Goal: Task Accomplishment & Management: Complete application form

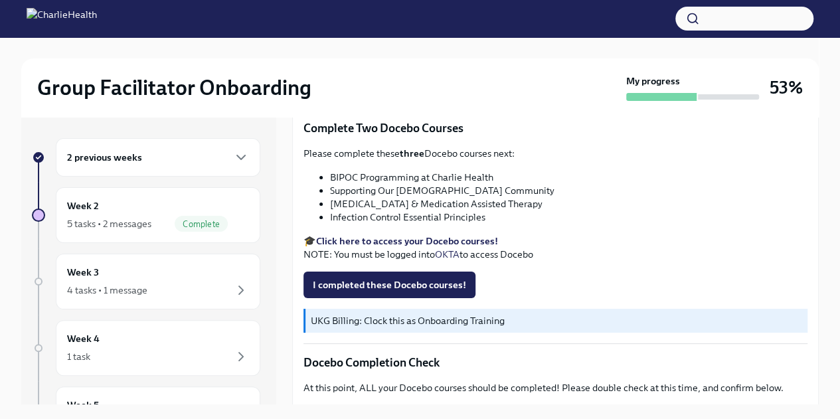
scroll to position [470, 0]
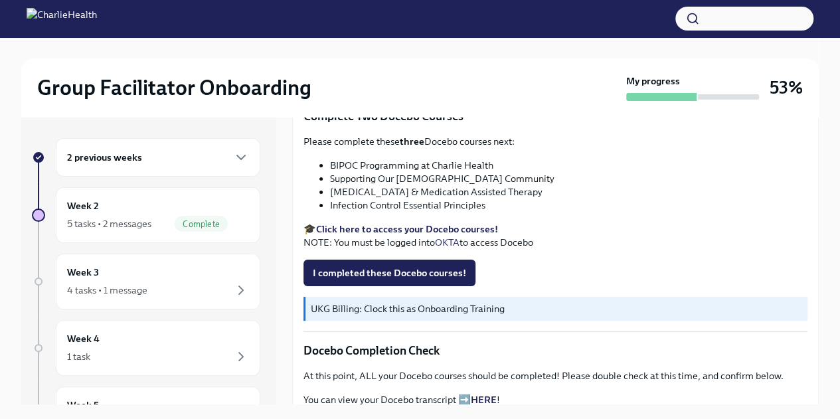
click at [388, 260] on button "I completed these Docebo courses!" at bounding box center [390, 273] width 172 height 27
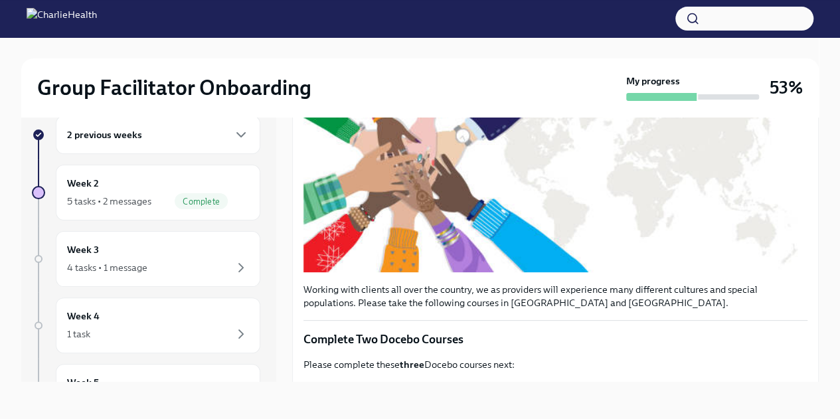
scroll to position [0, 0]
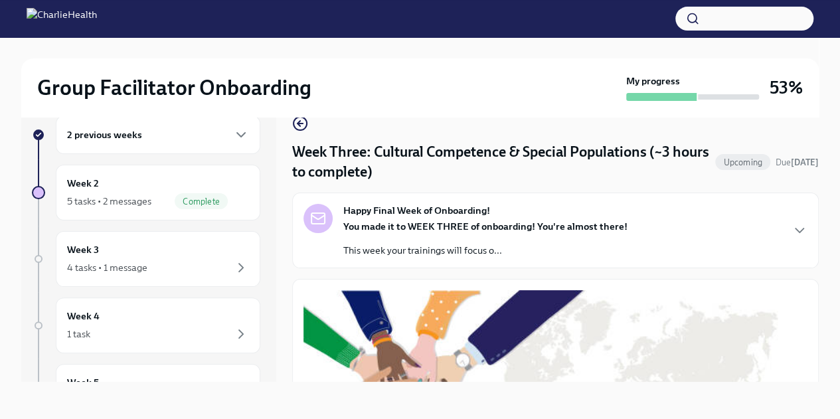
click at [797, 228] on icon "button" at bounding box center [800, 231] width 16 height 16
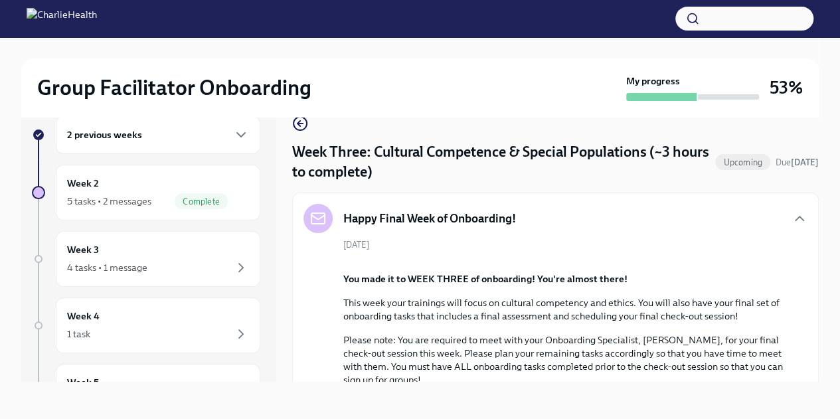
click at [792, 221] on icon "button" at bounding box center [800, 219] width 16 height 16
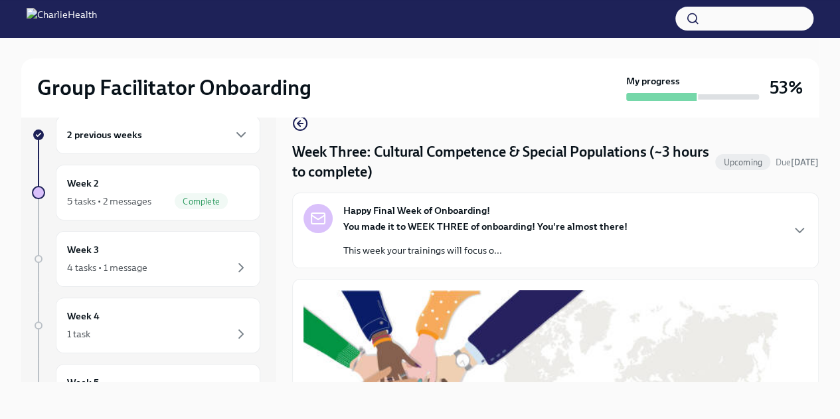
click at [300, 128] on icon "button" at bounding box center [300, 124] width 16 height 16
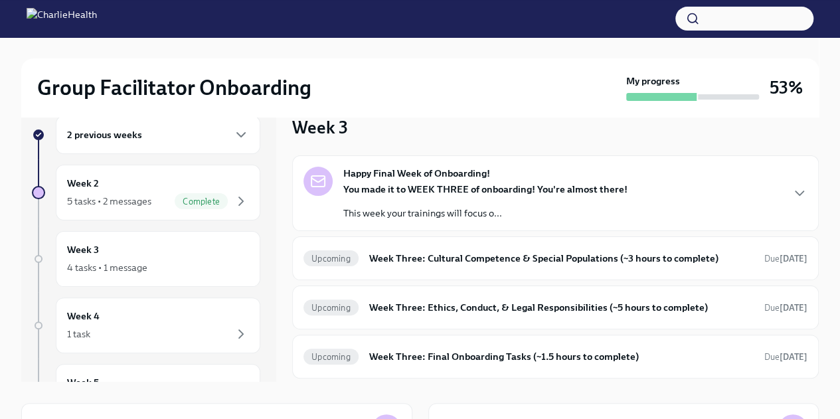
click at [573, 312] on h6 "Week Three: Ethics, Conduct, & Legal Responsibilities (~5 hours to complete)" at bounding box center [561, 307] width 385 height 15
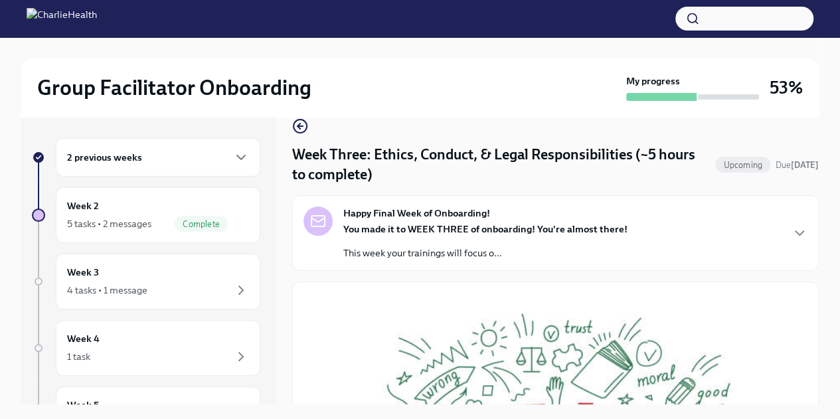
click at [302, 124] on icon "button" at bounding box center [300, 126] width 16 height 16
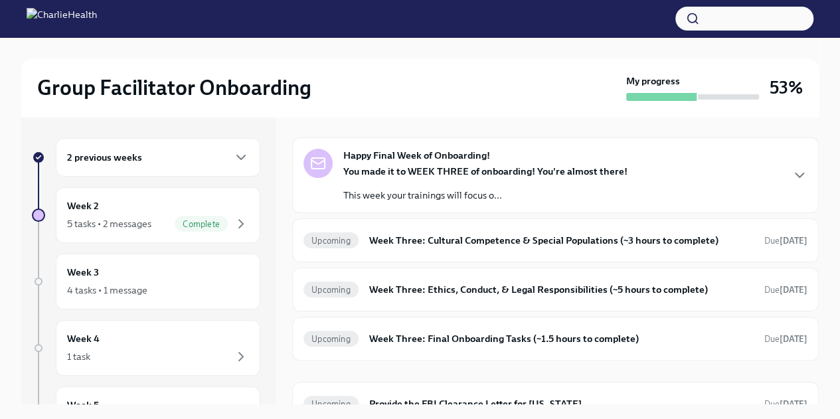
scroll to position [59, 0]
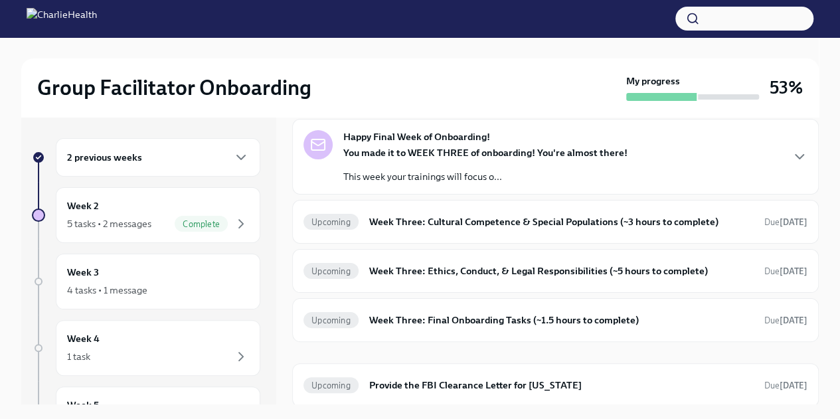
click at [488, 324] on h6 "Week Three: Final Onboarding Tasks (~1.5 hours to complete)" at bounding box center [561, 320] width 385 height 15
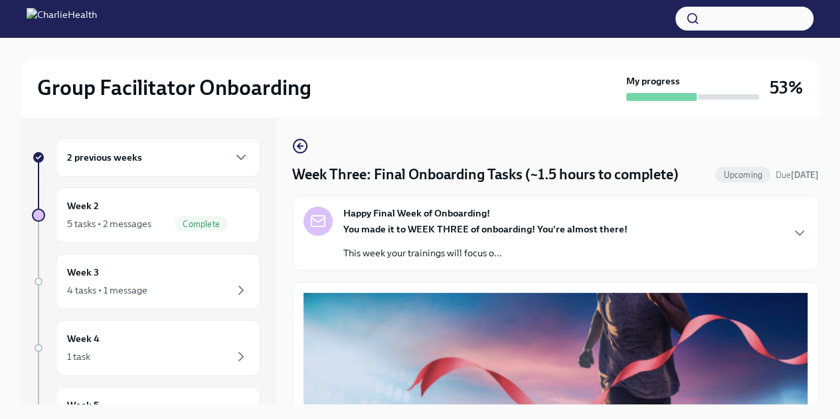
click at [304, 141] on circle "button" at bounding box center [300, 146] width 13 height 13
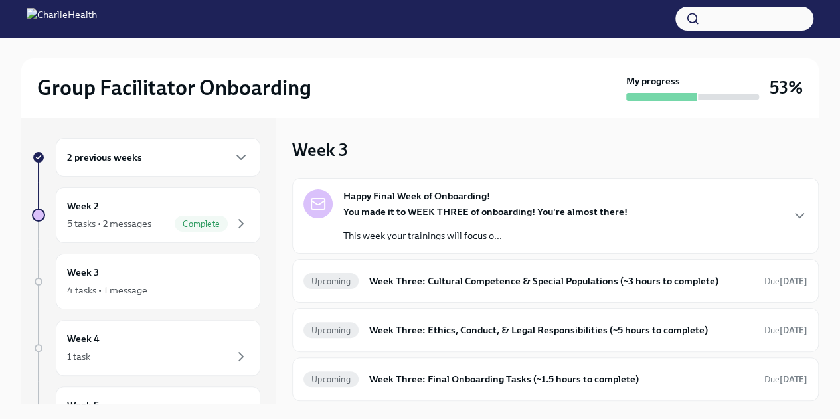
click at [454, 280] on h6 "Week Three: Cultural Competence & Special Populations (~3 hours to complete)" at bounding box center [561, 281] width 385 height 15
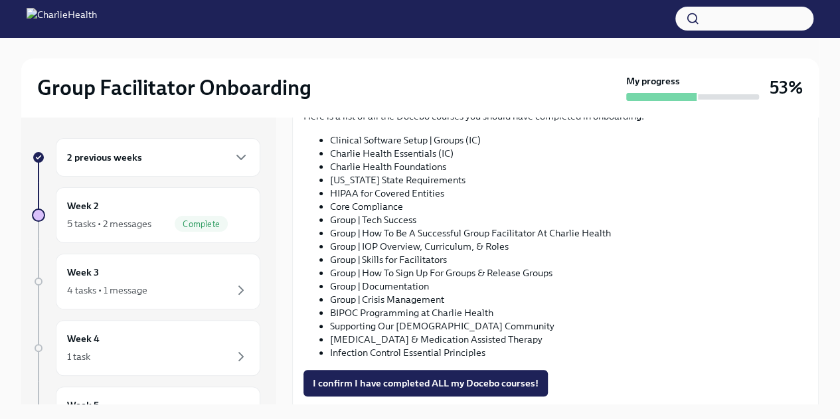
scroll to position [797, 0]
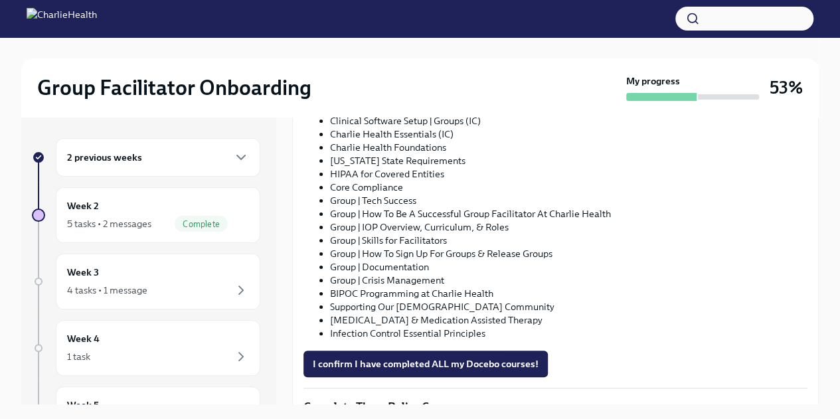
click at [461, 370] on button "I confirm I have completed ALL my Docebo courses!" at bounding box center [426, 364] width 244 height 27
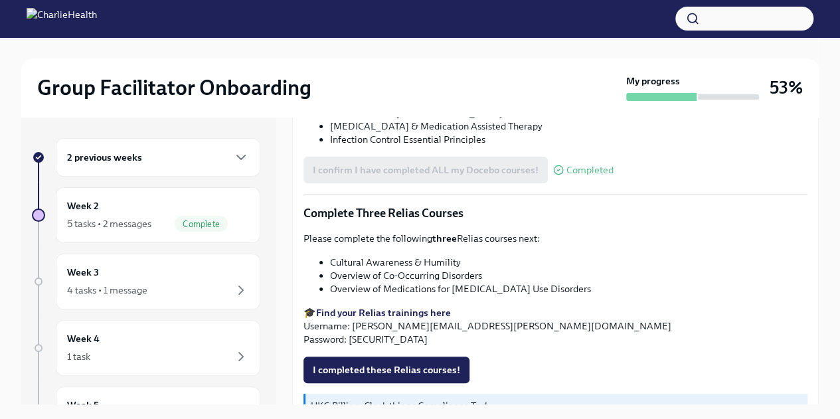
scroll to position [1022, 0]
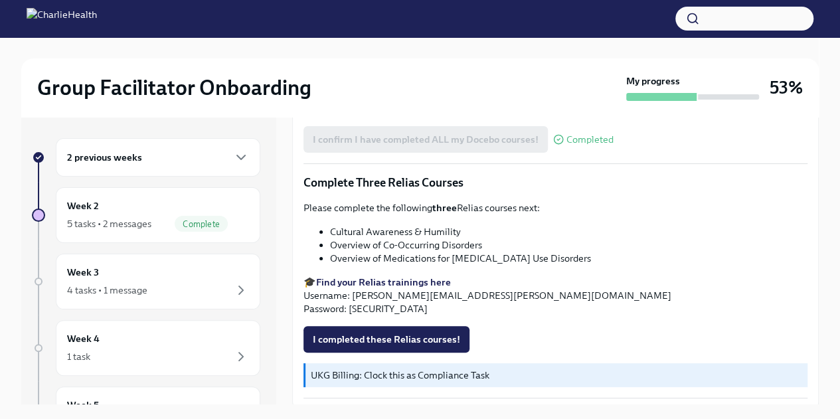
click at [432, 337] on span "I completed these Relias courses!" at bounding box center [386, 339] width 147 height 13
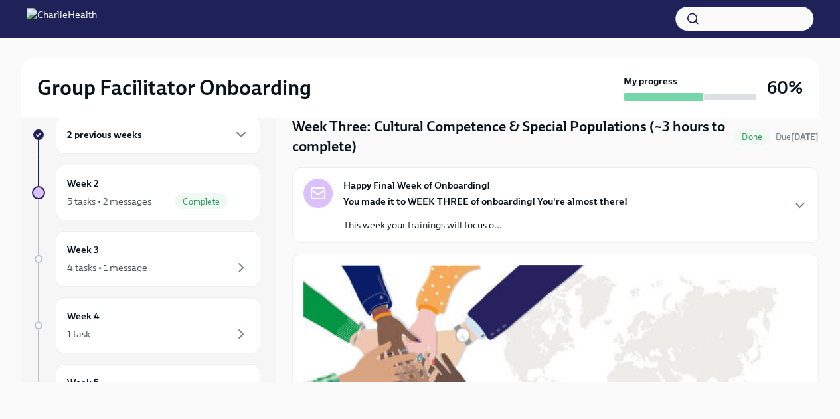
scroll to position [0, 0]
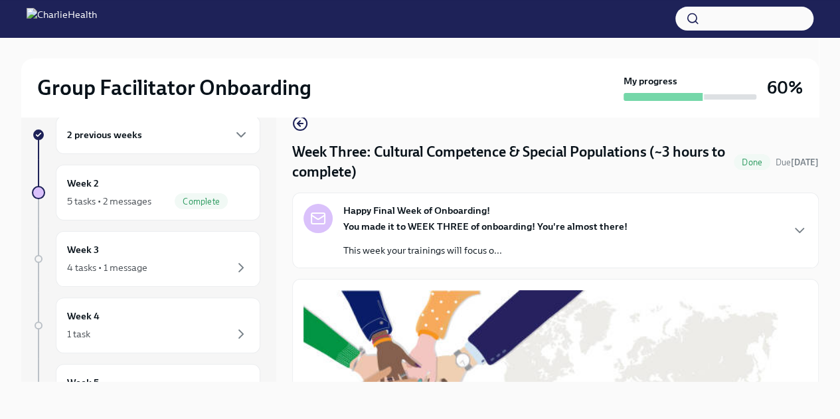
click at [307, 120] on icon "button" at bounding box center [300, 124] width 16 height 16
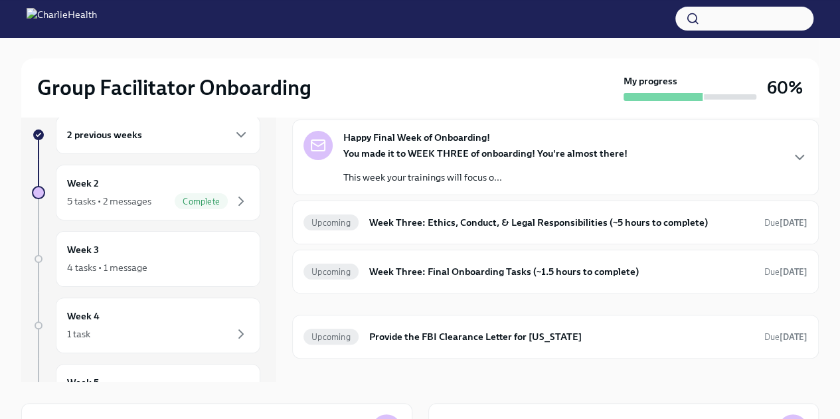
scroll to position [52, 0]
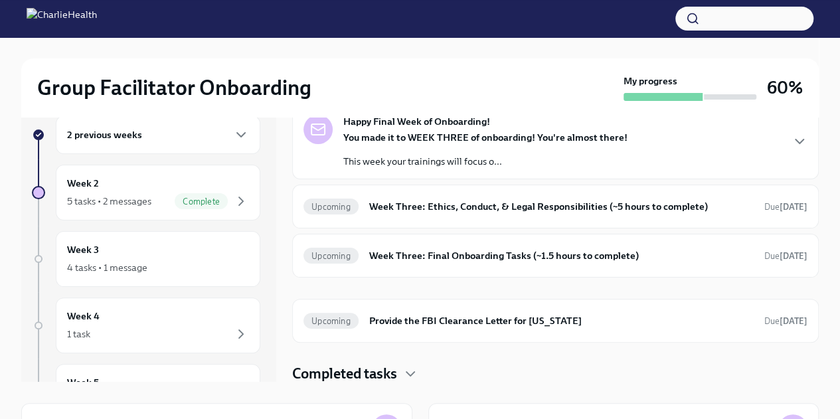
click at [512, 209] on h6 "Week Three: Ethics, Conduct, & Legal Responsibilities (~5 hours to complete)" at bounding box center [561, 206] width 385 height 15
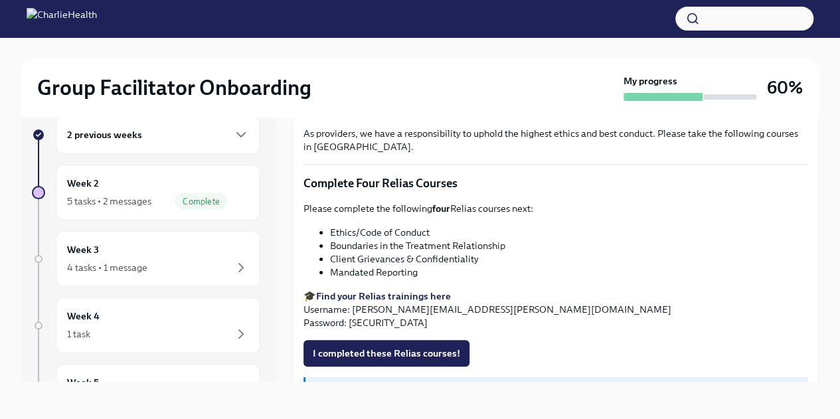
scroll to position [551, 0]
